Goal: Information Seeking & Learning: Compare options

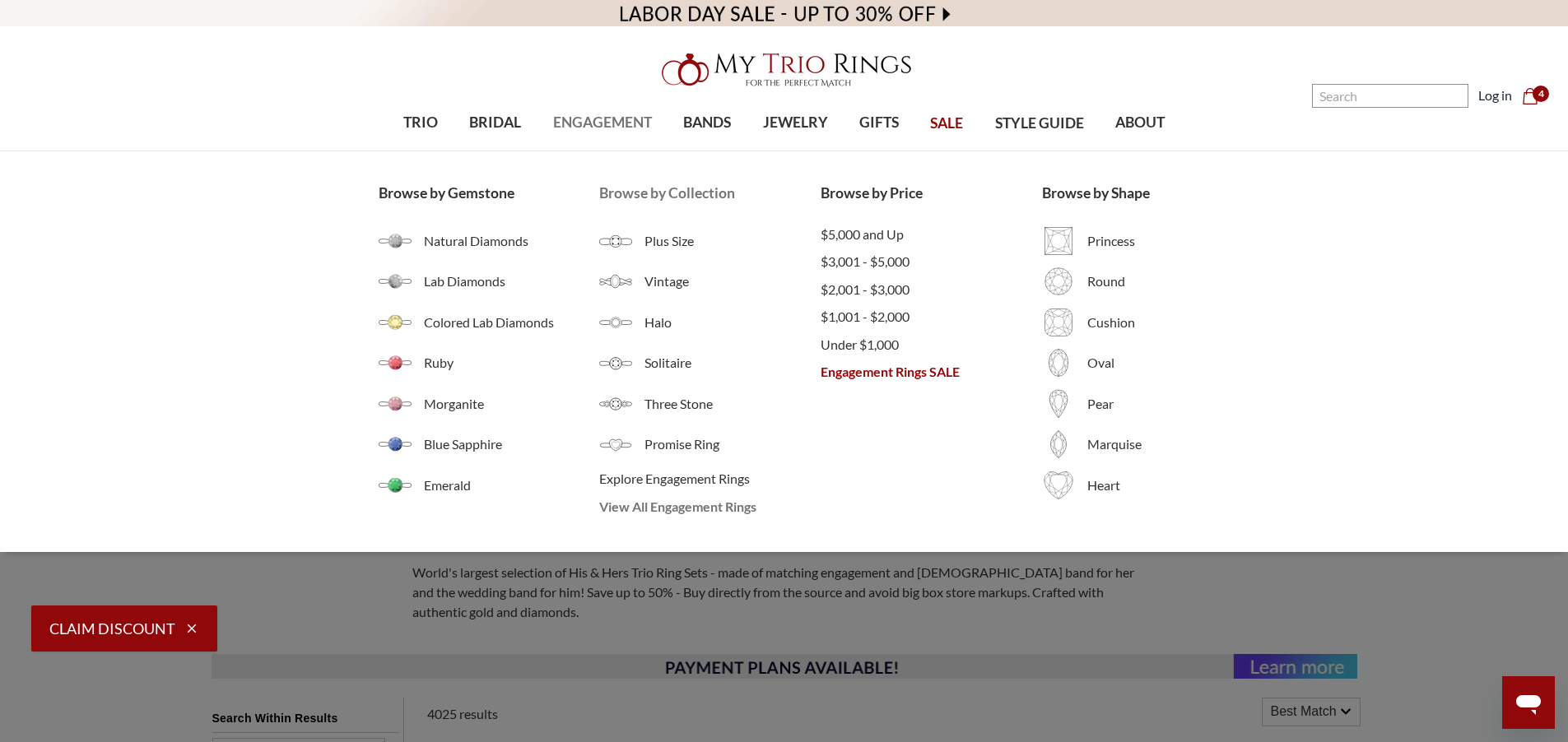
click at [640, 503] on span "View All Engagement Rings" at bounding box center [710, 506] width 222 height 20
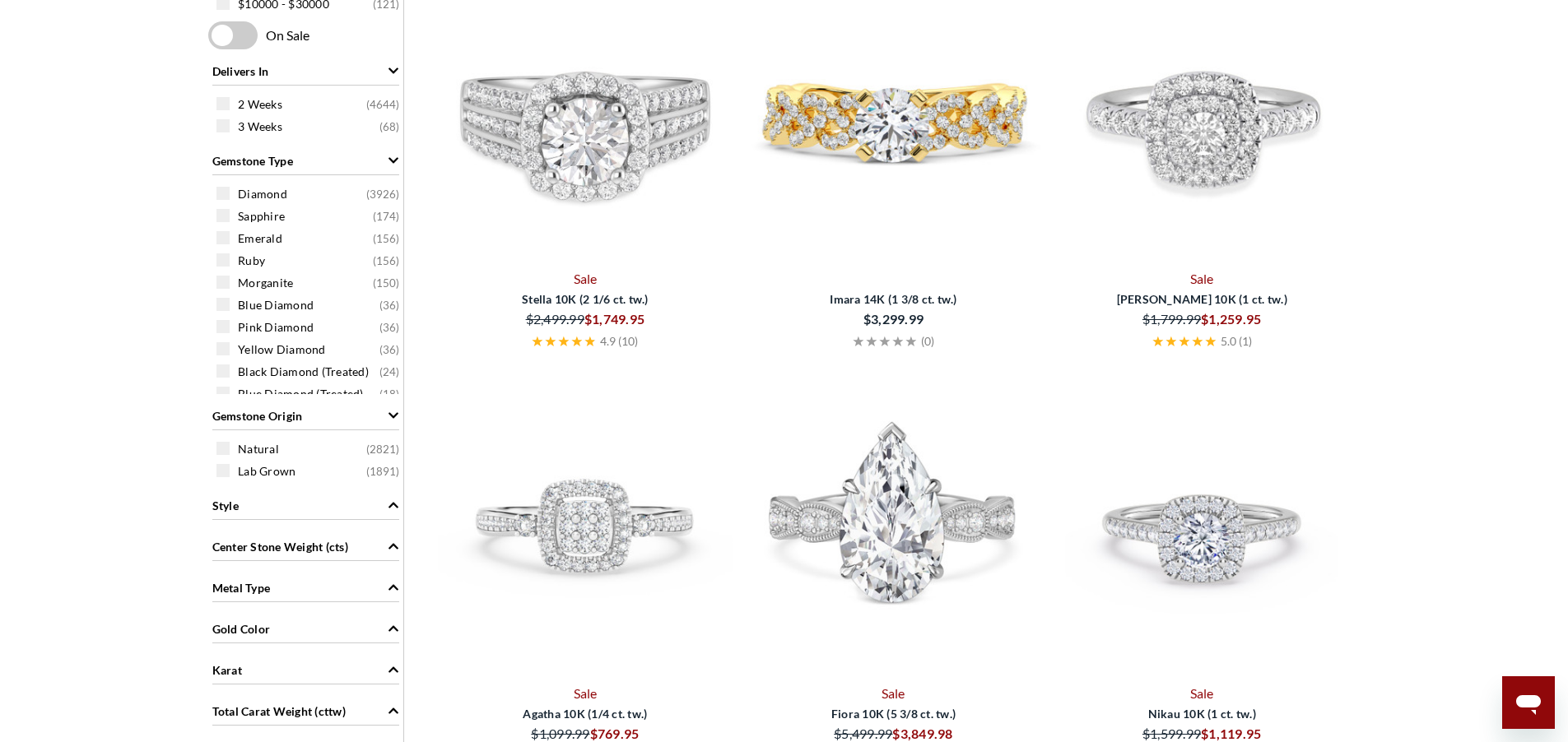
scroll to position [1087, 0]
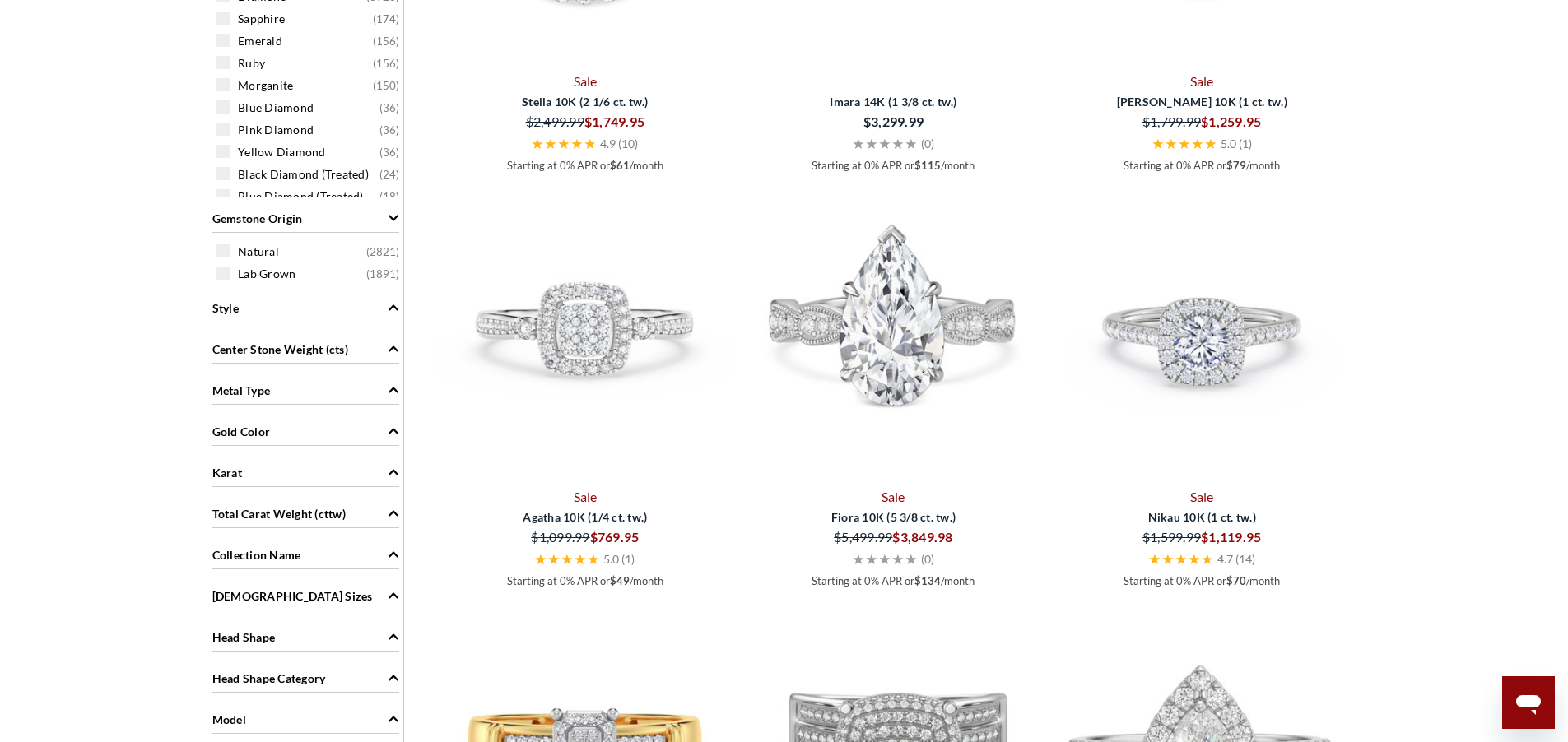
click at [234, 400] on div "Metal Type" at bounding box center [306, 389] width 187 height 32
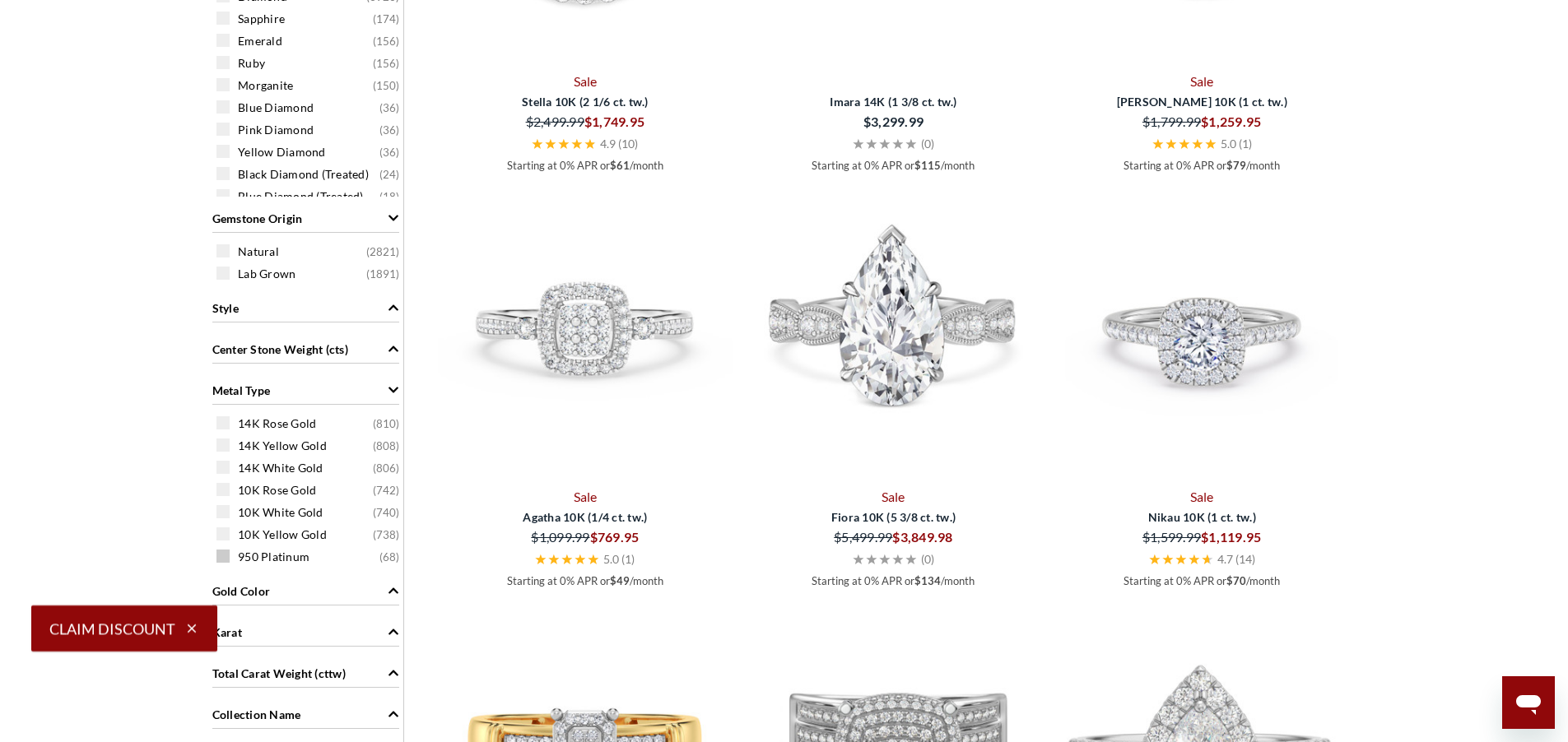
click at [269, 558] on span "950 Platinum" at bounding box center [273, 557] width 72 height 17
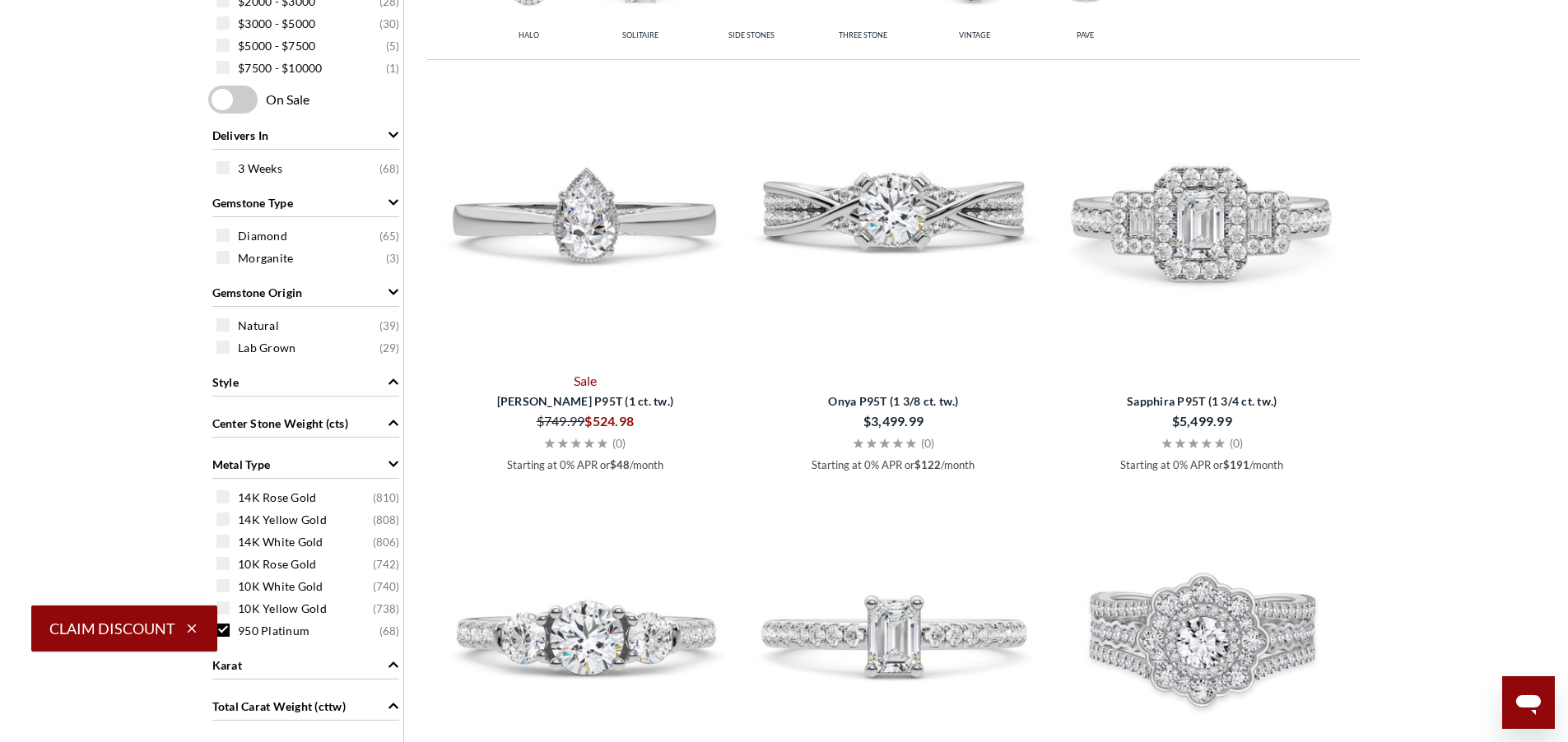
scroll to position [956, 0]
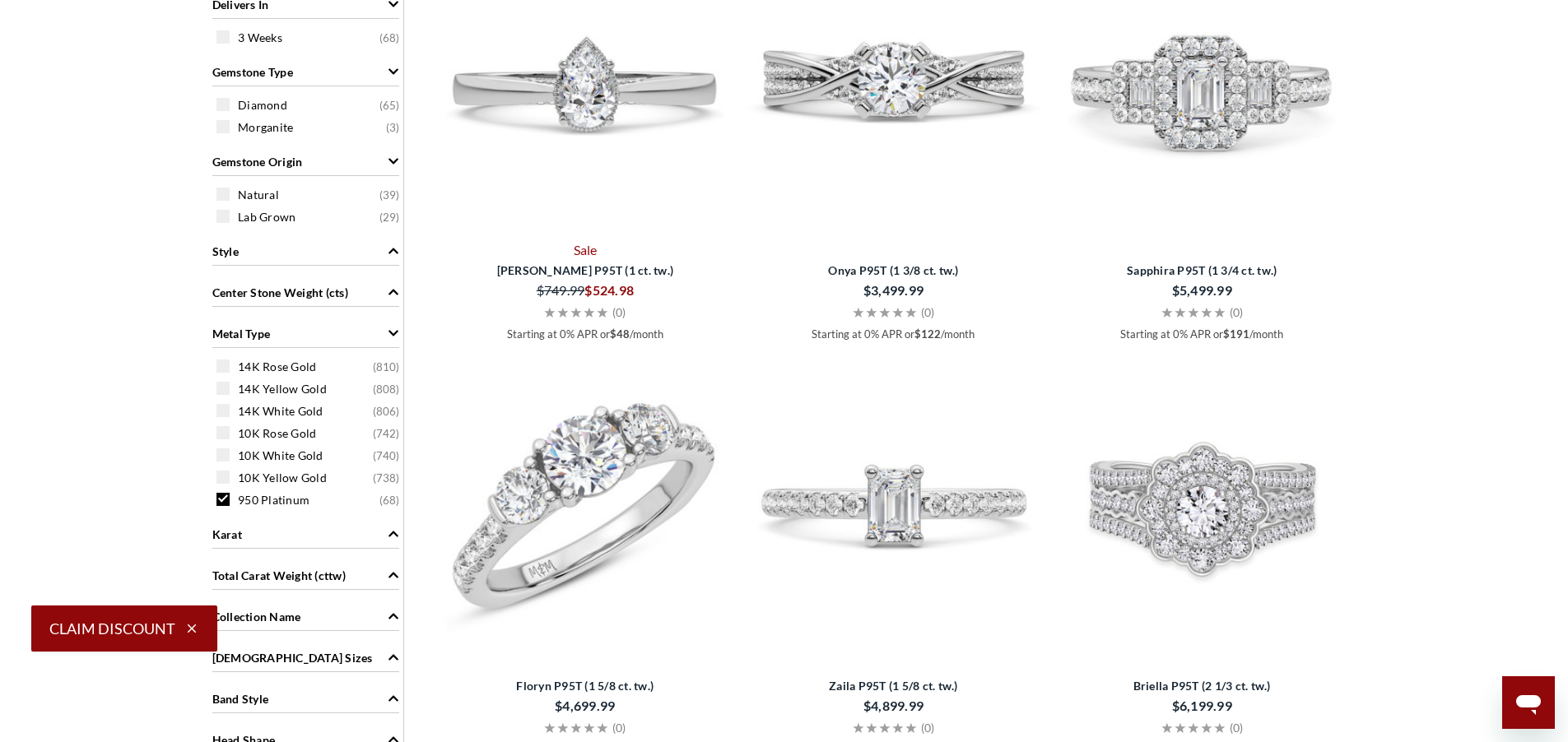
click at [617, 527] on img at bounding box center [585, 504] width 296 height 296
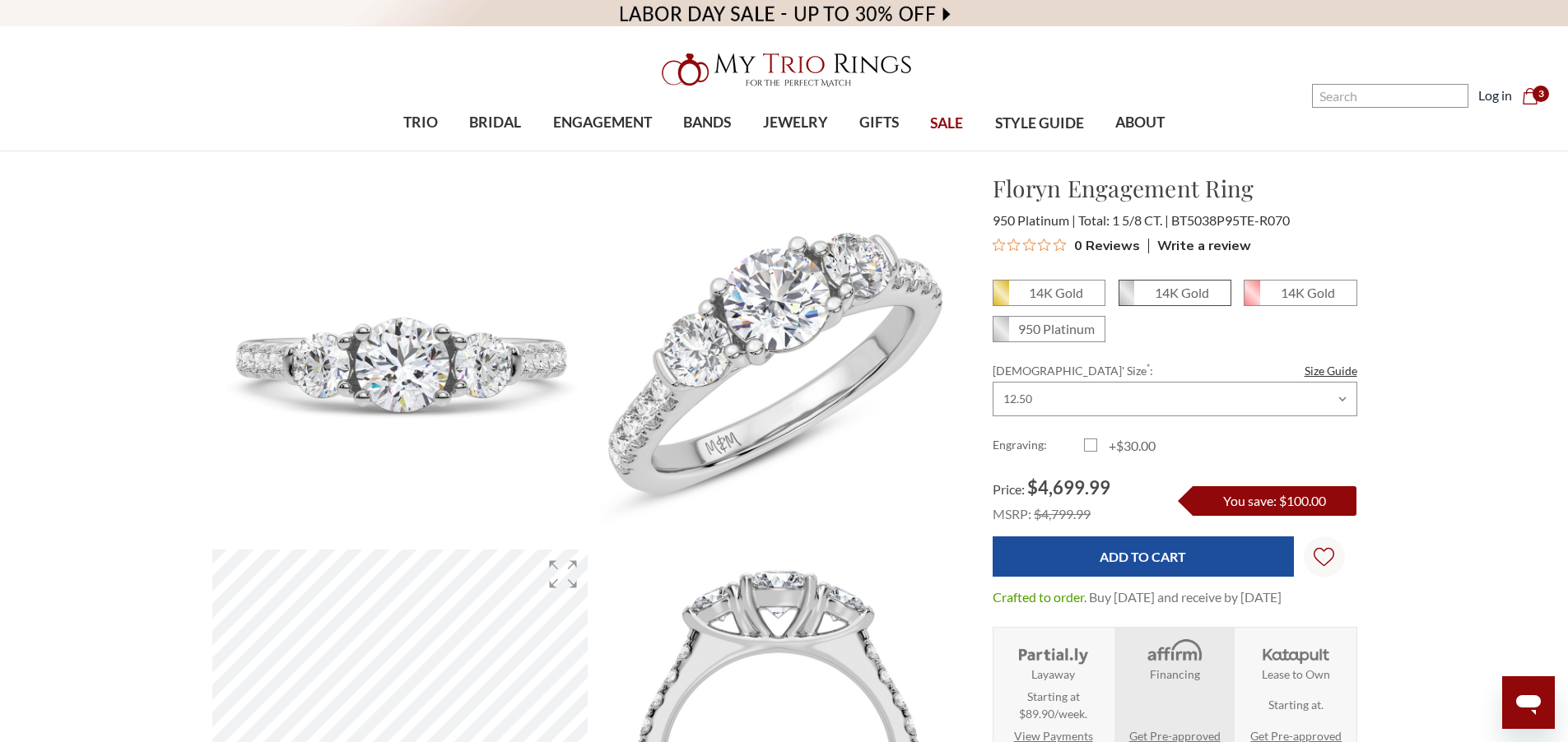
click at [1199, 297] on em "14K Gold" at bounding box center [1182, 293] width 54 height 16
click at [1126, 299] on input "14K Gold" at bounding box center [1125, 299] width 1 height 1
radio input "true"
click at [1068, 332] on em "950 Platinum" at bounding box center [1057, 329] width 77 height 16
click at [1000, 335] on input "950 Platinum" at bounding box center [999, 335] width 1 height 1
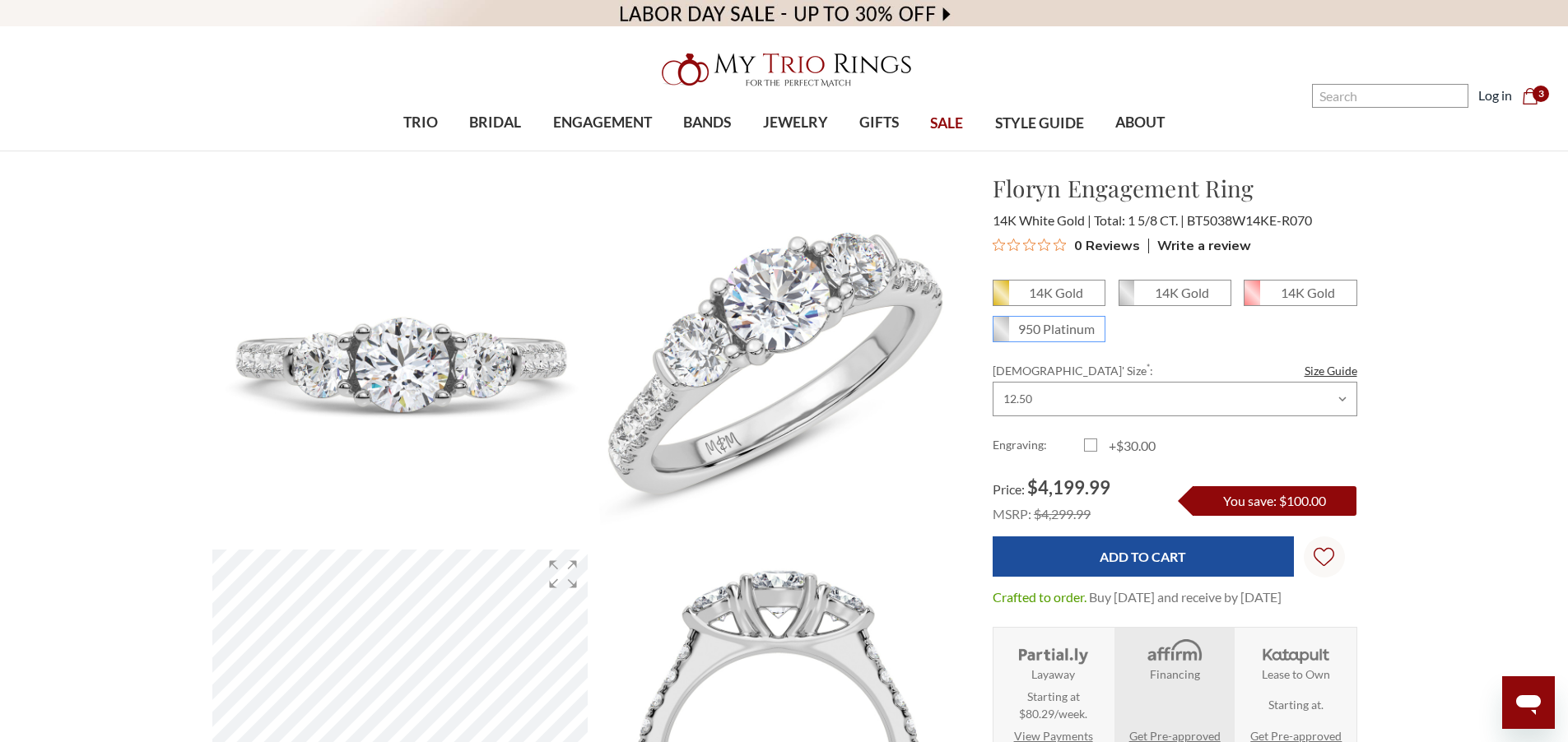
radio input "true"
click at [1159, 293] on em "14K Gold" at bounding box center [1182, 293] width 54 height 16
click at [1126, 299] on input "14K Gold" at bounding box center [1125, 299] width 1 height 1
radio input "true"
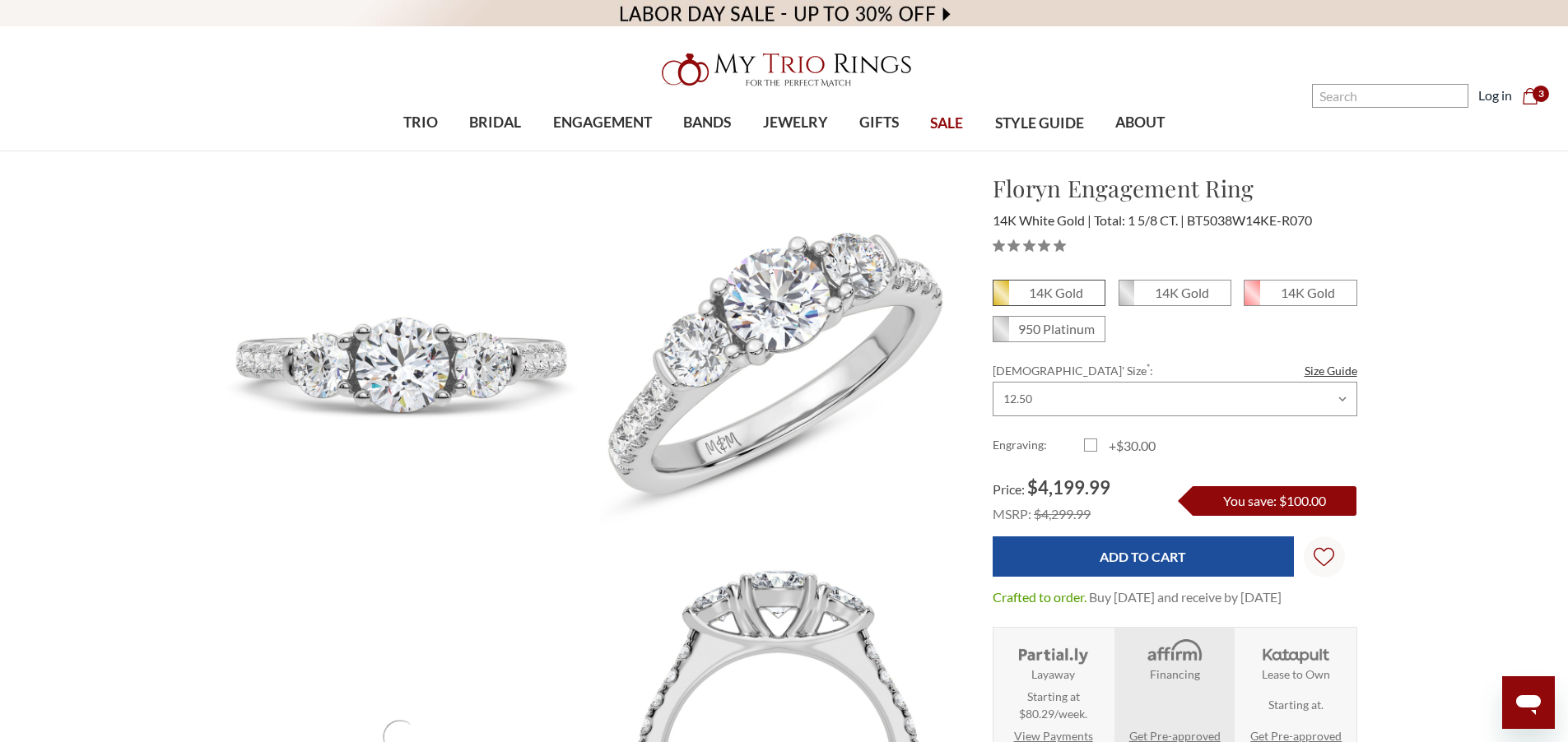
click at [1042, 293] on em "14K Gold" at bounding box center [1056, 293] width 54 height 16
click at [1000, 299] on input "14K Gold" at bounding box center [999, 299] width 1 height 1
radio input "true"
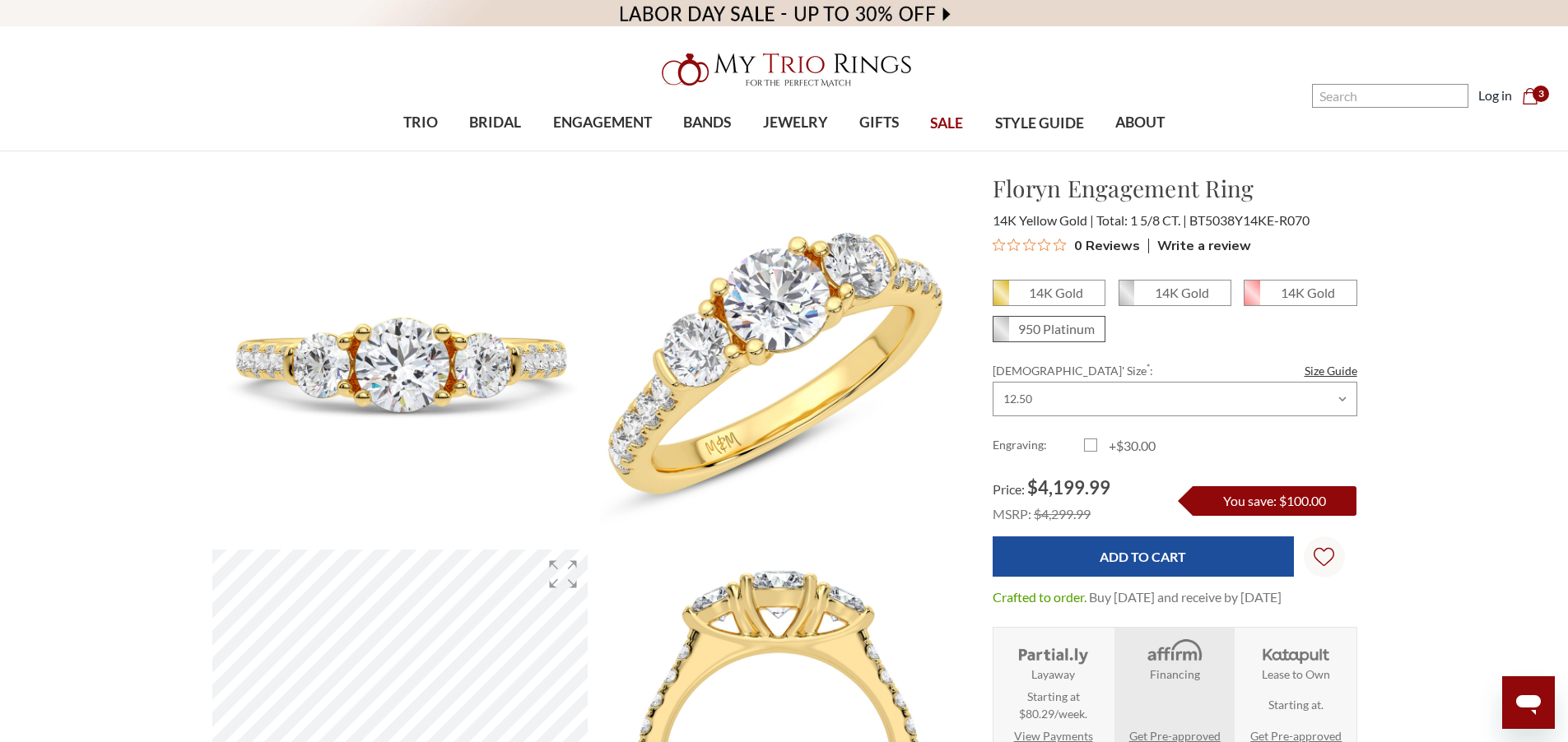
click at [1045, 332] on em "950 Platinum" at bounding box center [1057, 329] width 77 height 16
click at [1000, 335] on input "950 Platinum" at bounding box center [999, 335] width 1 height 1
radio input "true"
